Goal: Task Accomplishment & Management: Manage account settings

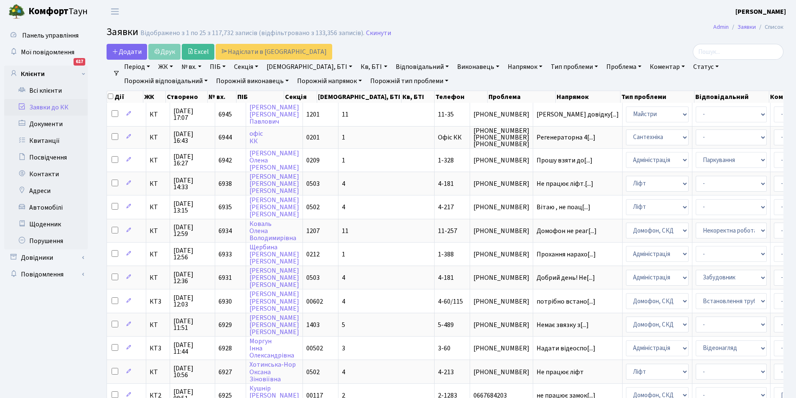
select select "25"
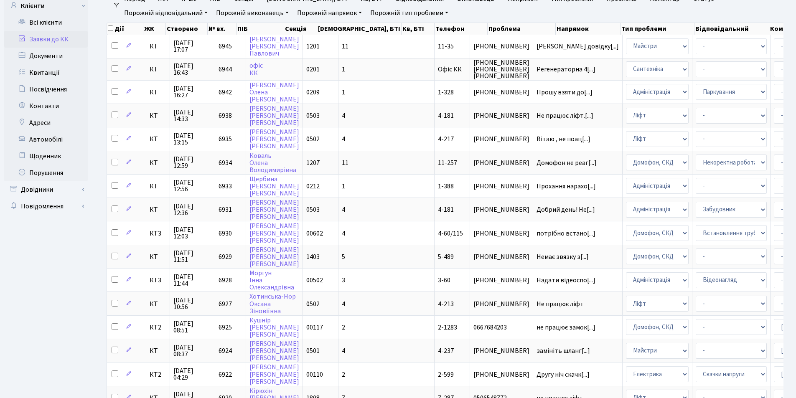
scroll to position [67, 0]
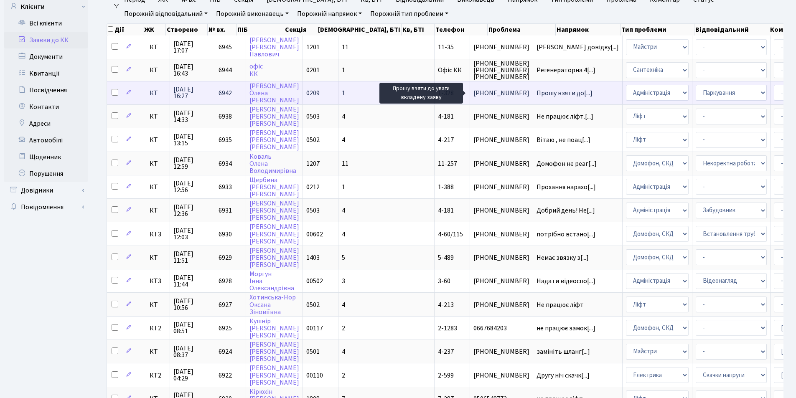
click at [537, 93] on span "Прошу взяти до[...]" at bounding box center [565, 93] width 56 height 9
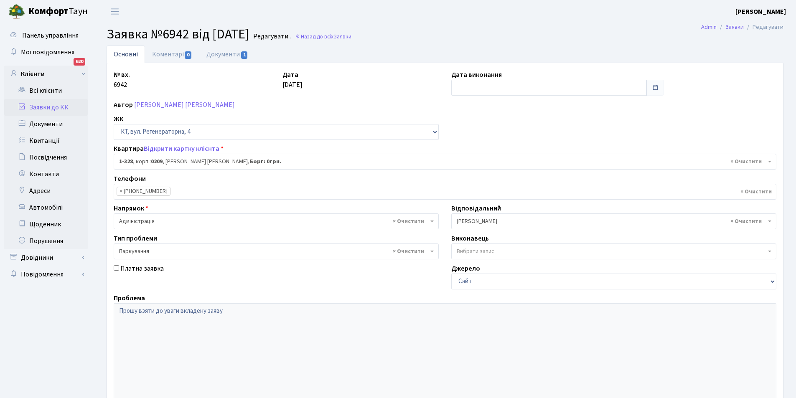
select select "328"
select select "66"
click at [229, 54] on link "Документи 1" at bounding box center [227, 54] width 56 height 17
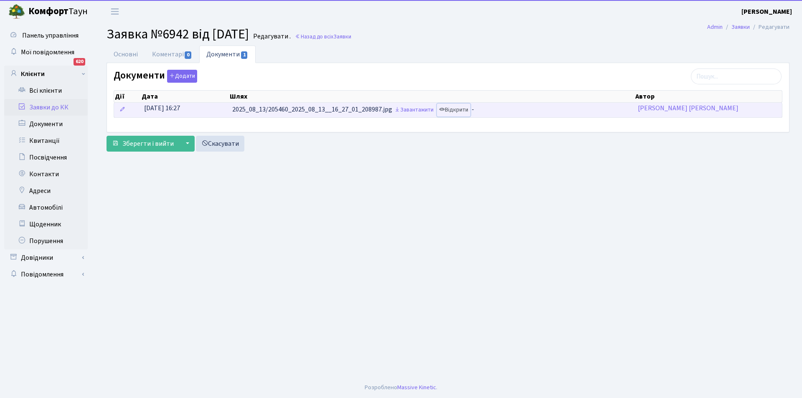
click at [457, 110] on link "Відкрити" at bounding box center [453, 110] width 33 height 13
